Goal: Task Accomplishment & Management: Use online tool/utility

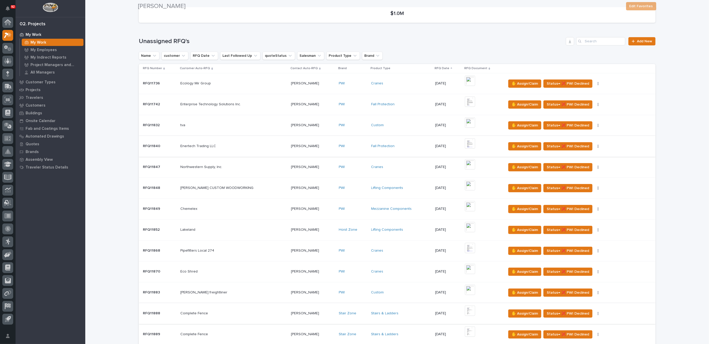
scroll to position [226, 0]
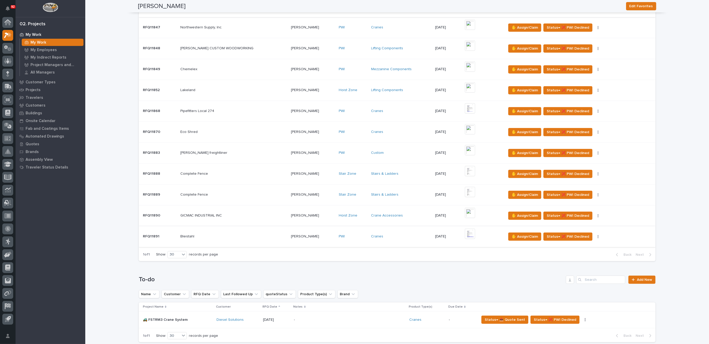
click at [465, 233] on img at bounding box center [470, 234] width 10 height 10
click at [463, 231] on div at bounding box center [354, 178] width 709 height 332
click at [465, 231] on img at bounding box center [470, 234] width 10 height 10
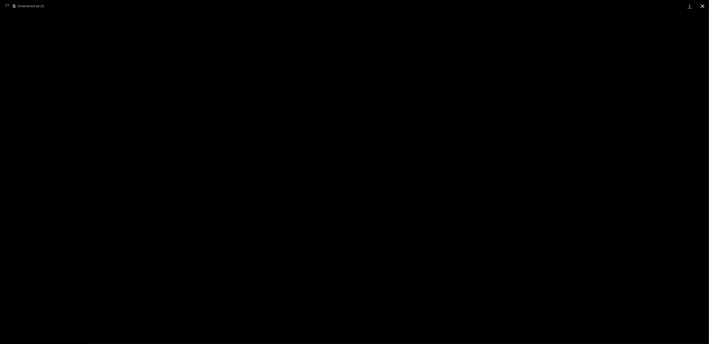
click at [704, 3] on button "Close gallery" at bounding box center [702, 6] width 13 height 12
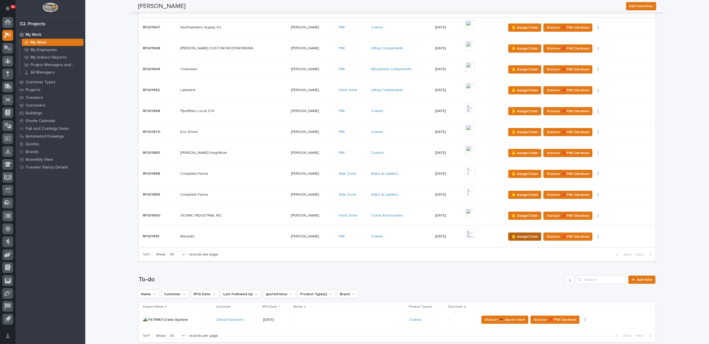
click at [518, 236] on span "✋ Assign/Claim" at bounding box center [524, 237] width 26 height 6
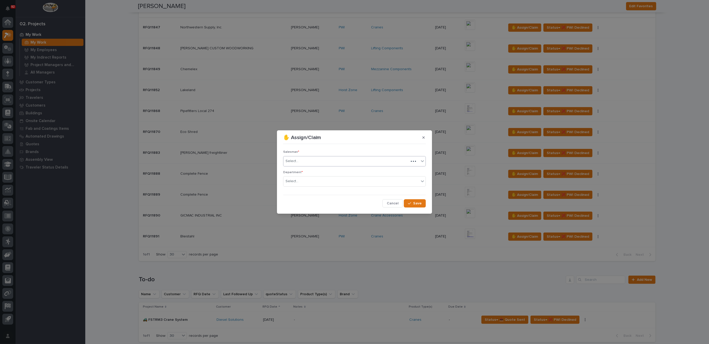
click at [303, 159] on div "Select..." at bounding box center [345, 161] width 125 height 9
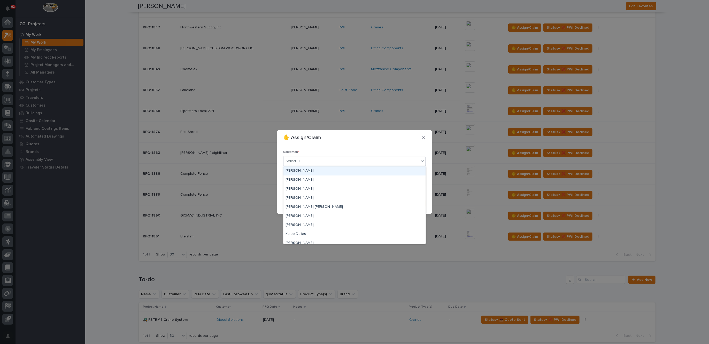
type input "**"
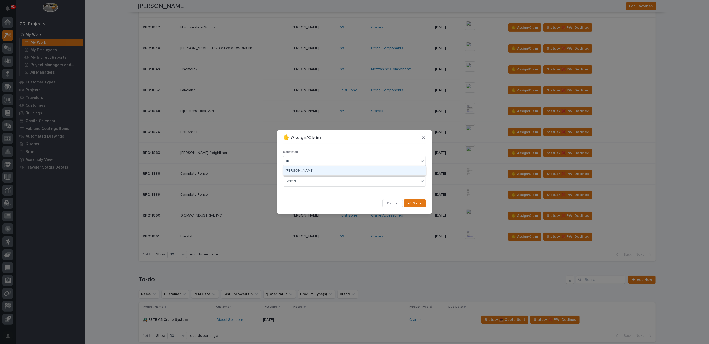
click at [303, 170] on div "[PERSON_NAME]" at bounding box center [354, 171] width 142 height 9
click at [299, 182] on input "text" at bounding box center [299, 181] width 1 height 4
click at [298, 198] on span "Regional Sales" at bounding box center [298, 200] width 27 height 6
click at [422, 203] on button "Save" at bounding box center [415, 203] width 22 height 8
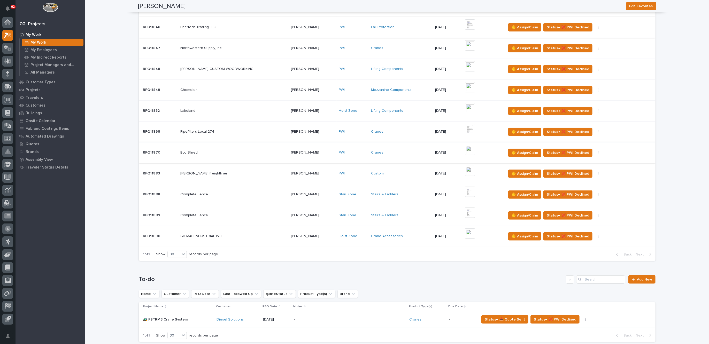
scroll to position [97, 0]
